Goal: Information Seeking & Learning: Learn about a topic

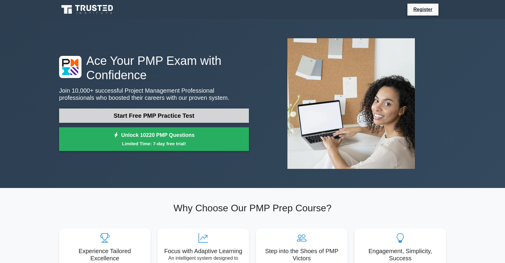
click at [173, 119] on link "Start Free PMP Practice Test" at bounding box center [154, 115] width 190 height 14
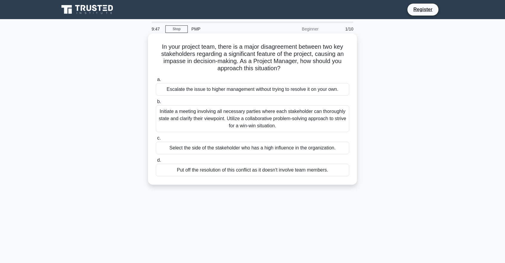
click at [310, 35] on div "In your project team, there is a major disagreement between two key stakeholder…" at bounding box center [252, 108] width 209 height 151
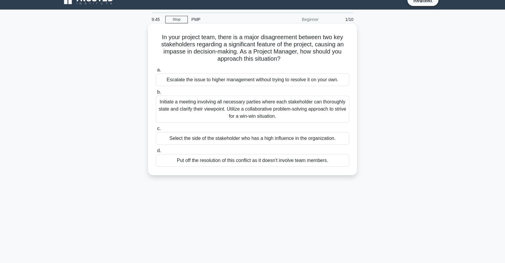
scroll to position [9, 0]
click at [163, 104] on div "Initiate a meeting involving all necessary parties where each stakeholder can t…" at bounding box center [252, 109] width 193 height 27
click at [156, 94] on input "b. Initiate a meeting involving all necessary parties where each stakeholder ca…" at bounding box center [156, 92] width 0 height 4
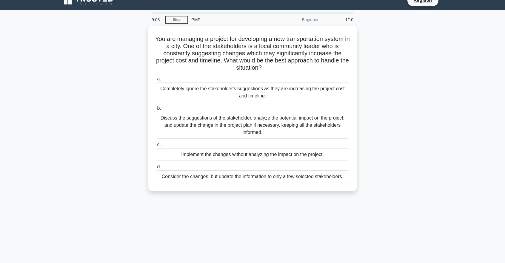
click at [163, 104] on div "a. Completely ignore the stakeholder's suggestions as they are increasing the p…" at bounding box center [252, 129] width 201 height 110
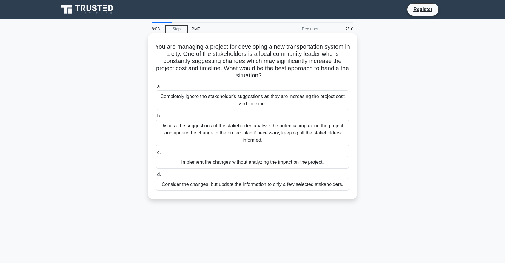
click at [183, 132] on div "Discuss the suggestions of the stakeholder, analyze the potential impact on the…" at bounding box center [252, 132] width 193 height 27
click at [156, 118] on input "b. Discuss the suggestions of the stakeholder, analyze the potential impact on …" at bounding box center [156, 116] width 0 height 4
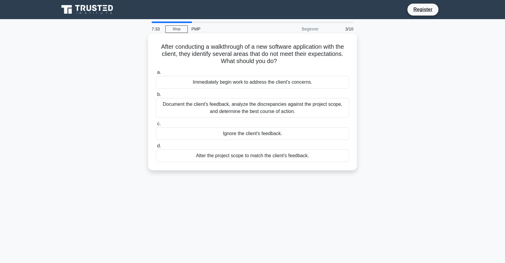
click at [223, 104] on div "Document the client's feedback, analyze the discrepancies against the project s…" at bounding box center [252, 108] width 193 height 20
click at [156, 96] on input "b. Document the client's feedback, analyze the discrepancies against the projec…" at bounding box center [156, 95] width 0 height 4
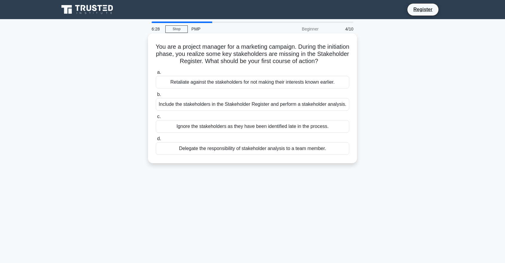
click at [167, 102] on div "Include the stakeholders in the Stakeholder Register and perform a stakeholder …" at bounding box center [252, 104] width 193 height 13
click at [156, 96] on input "b. Include the stakeholders in the Stakeholder Register and perform a stakehold…" at bounding box center [156, 95] width 0 height 4
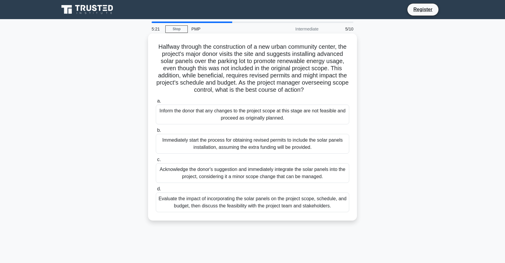
click at [191, 124] on div "Inform the donor that any changes to the project scope at this stage are not fe…" at bounding box center [252, 114] width 193 height 20
click at [156, 103] on input "a. Inform the donor that any changes to the project scope at this stage are not…" at bounding box center [156, 101] width 0 height 4
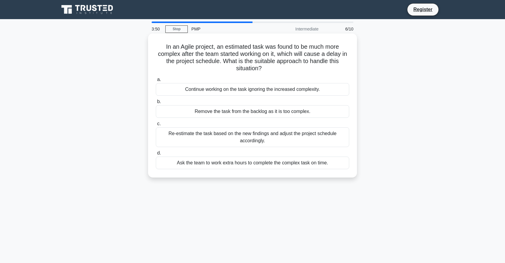
click at [190, 139] on div "Re-estimate the task based on the new findings and adjust the project schedule …" at bounding box center [252, 137] width 193 height 20
click at [156, 126] on input "c. Re-estimate the task based on the new findings and adjust the project schedu…" at bounding box center [156, 124] width 0 height 4
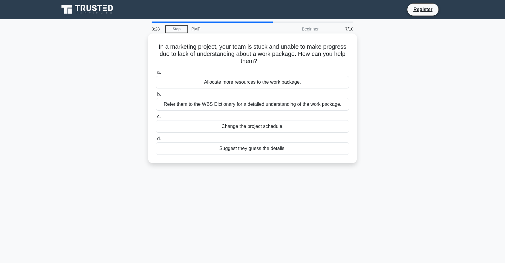
click at [237, 152] on div "Suggest they guess the details." at bounding box center [252, 148] width 193 height 13
click at [156, 141] on input "d. Suggest they guess the details." at bounding box center [156, 139] width 0 height 4
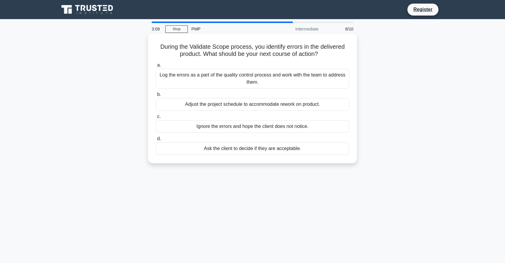
click at [179, 80] on div "Log the errors as a part of the quality control process and work with the team …" at bounding box center [252, 79] width 193 height 20
click at [156, 67] on input "a. Log the errors as a part of the quality control process and work with the te…" at bounding box center [156, 65] width 0 height 4
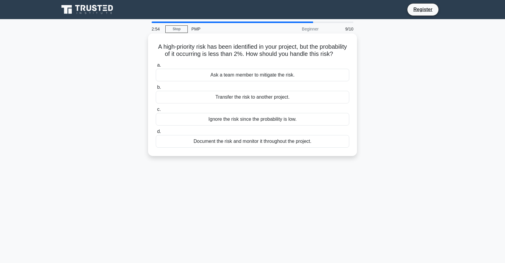
click at [232, 147] on div "Document the risk and monitor it throughout the project." at bounding box center [252, 141] width 193 height 13
click at [156, 133] on input "d. Document the risk and monitor it throughout the project." at bounding box center [156, 132] width 0 height 4
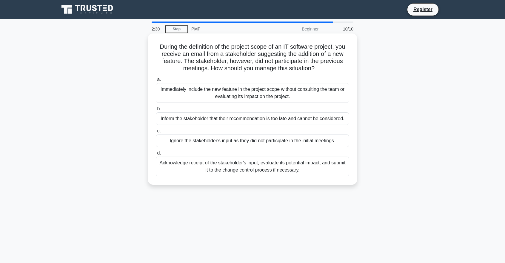
click at [248, 170] on div "Acknowledge receipt of the stakeholder's input, evaluate its potential impact, …" at bounding box center [252, 166] width 193 height 20
click at [156, 155] on input "d. Acknowledge receipt of the stakeholder's input, evaluate its potential impac…" at bounding box center [156, 153] width 0 height 4
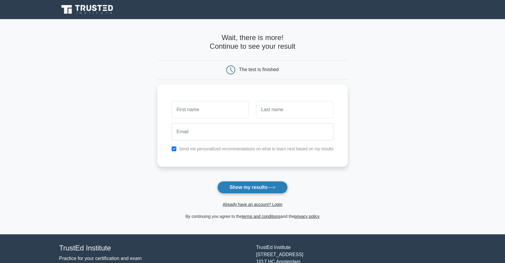
click at [243, 189] on button "Show my results" at bounding box center [252, 187] width 70 height 13
